Goal: Transaction & Acquisition: Purchase product/service

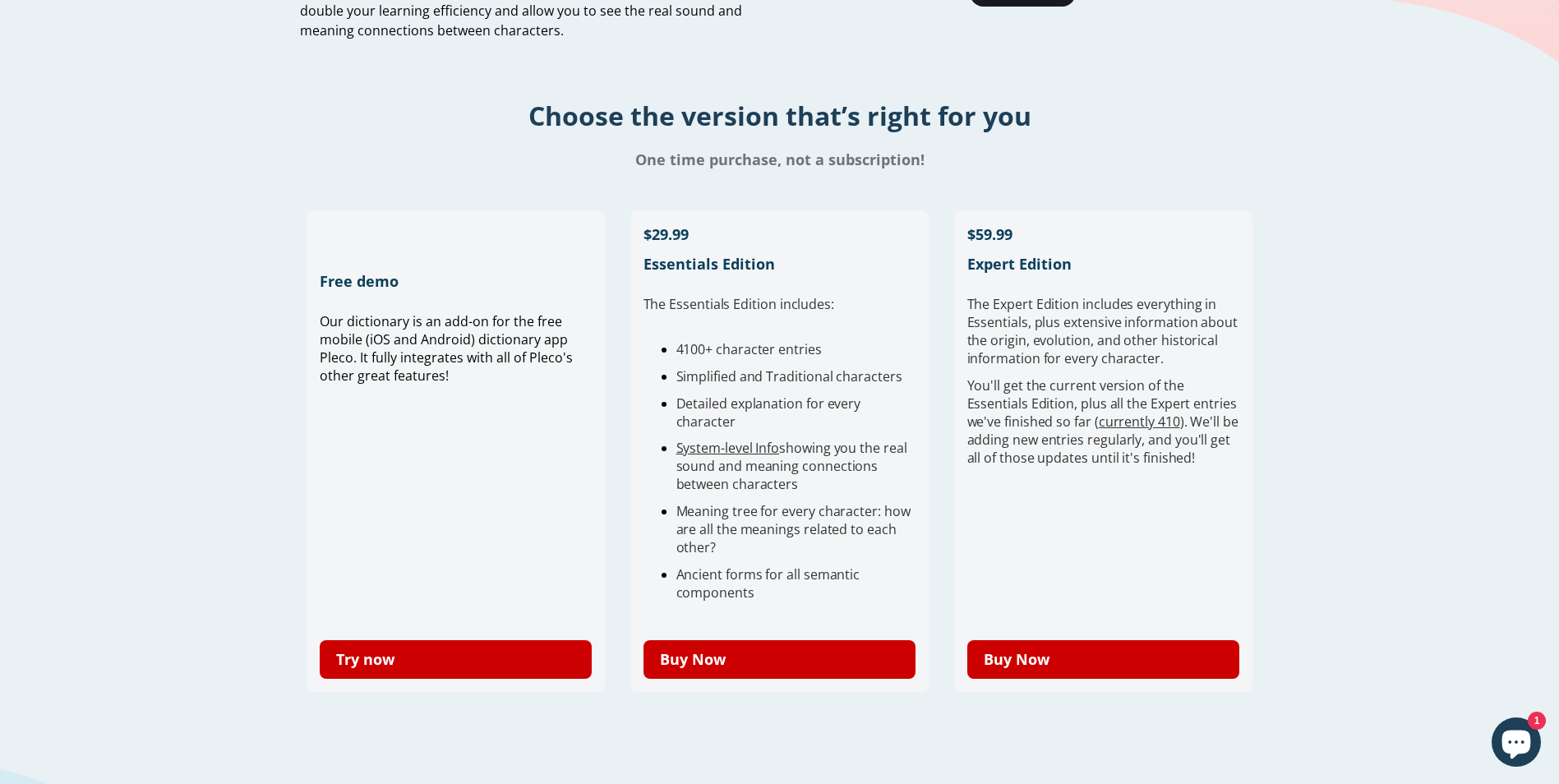
scroll to position [288, 0]
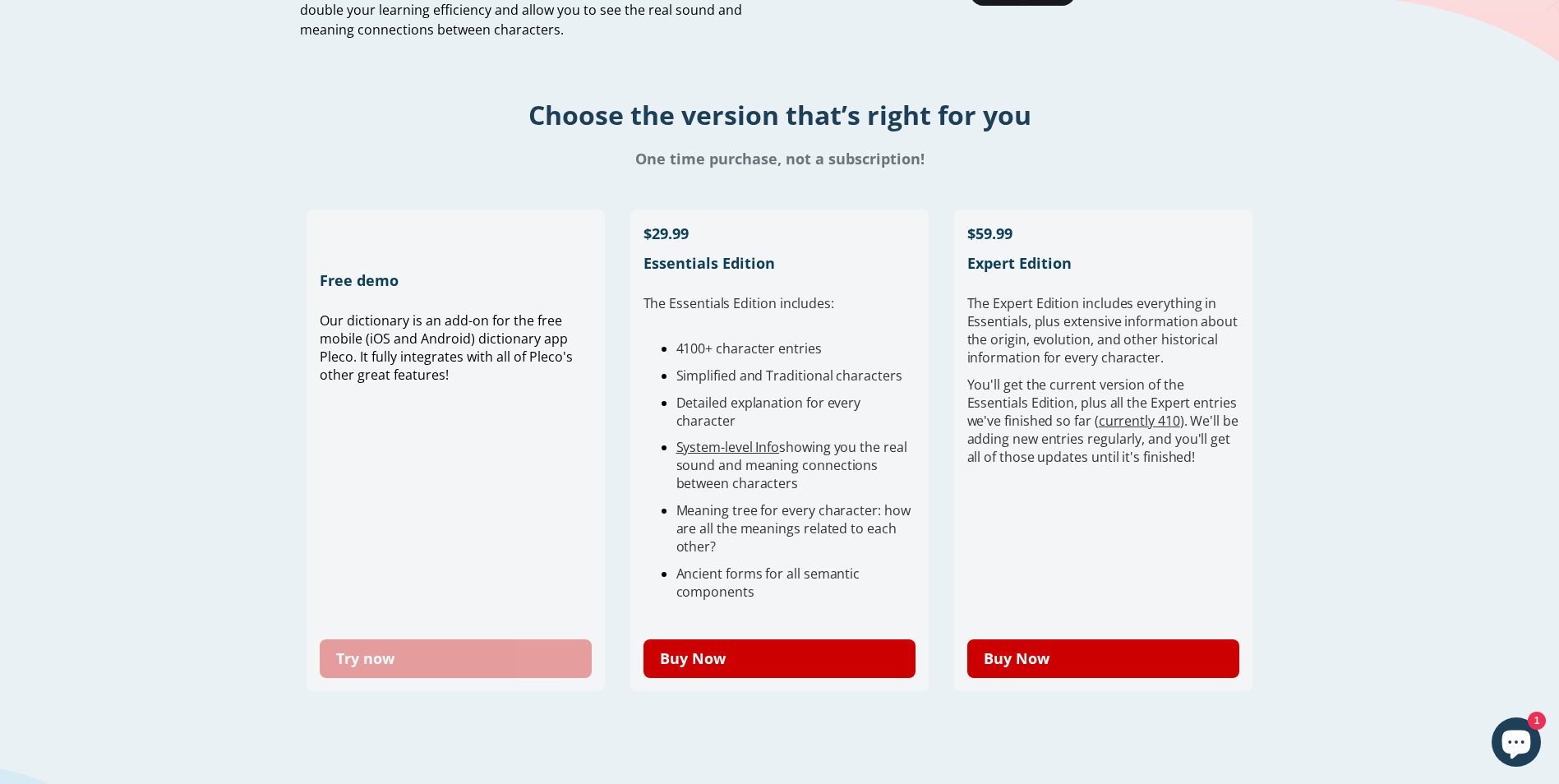
click at [434, 643] on link "Try now" at bounding box center [456, 659] width 273 height 39
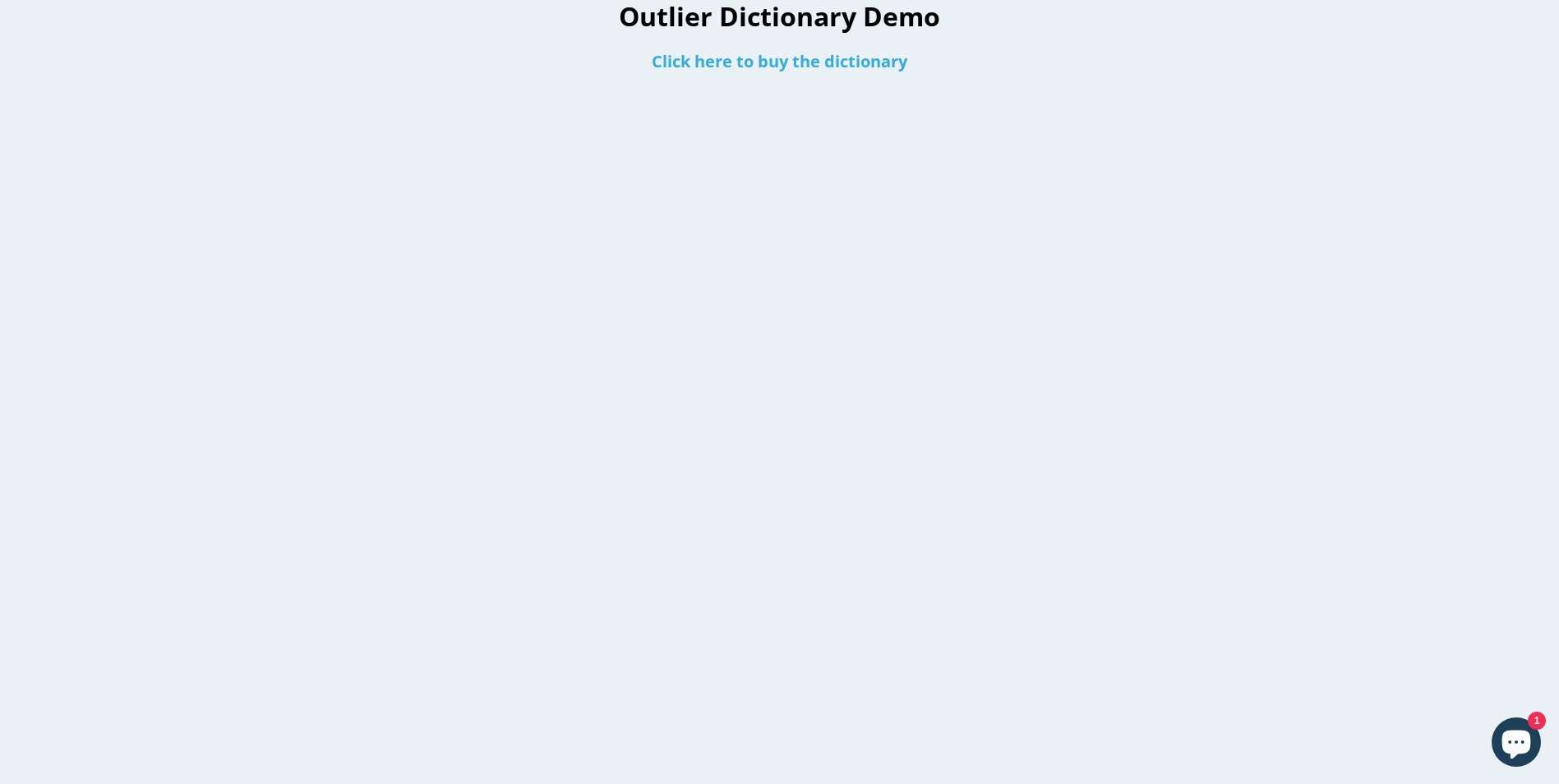
scroll to position [25, 0]
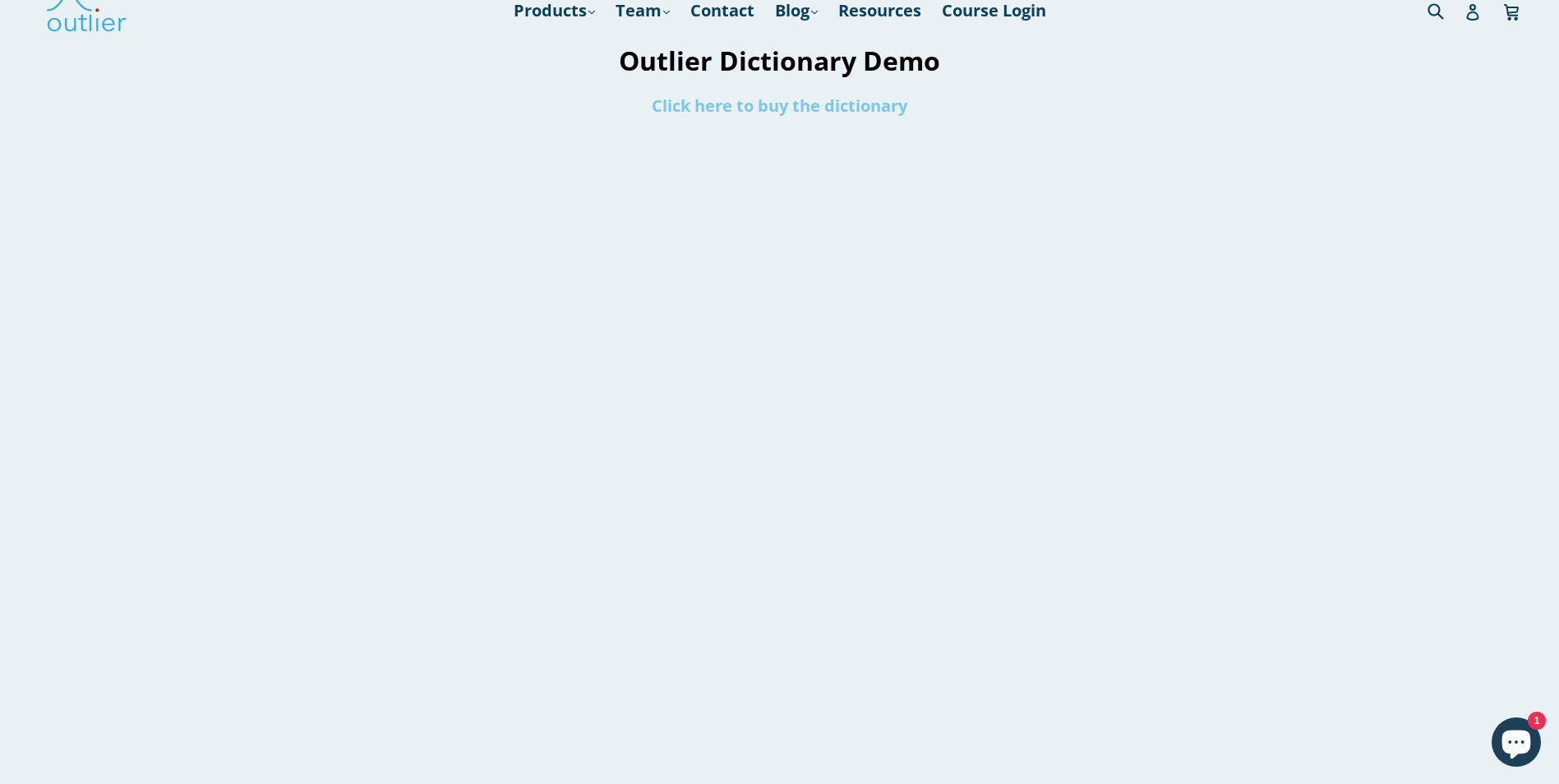
click at [815, 108] on link "Click here to buy the dictionary" at bounding box center [779, 106] width 256 height 22
